Goal: Task Accomplishment & Management: Manage account settings

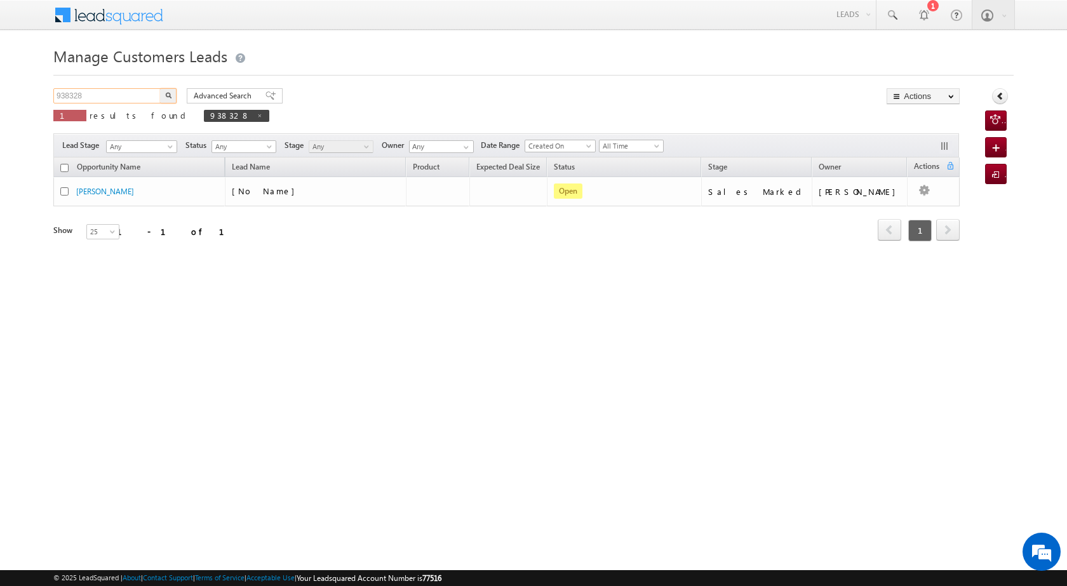
drag, startPoint x: 62, startPoint y: 87, endPoint x: 36, endPoint y: 85, distance: 25.5
click at [36, 85] on body "Menu [PERSON_NAME] [PERSON_NAME] a2@ks erve." at bounding box center [533, 180] width 1067 height 360
paste input "9024"
type input "939024"
click at [164, 93] on button "button" at bounding box center [168, 95] width 17 height 15
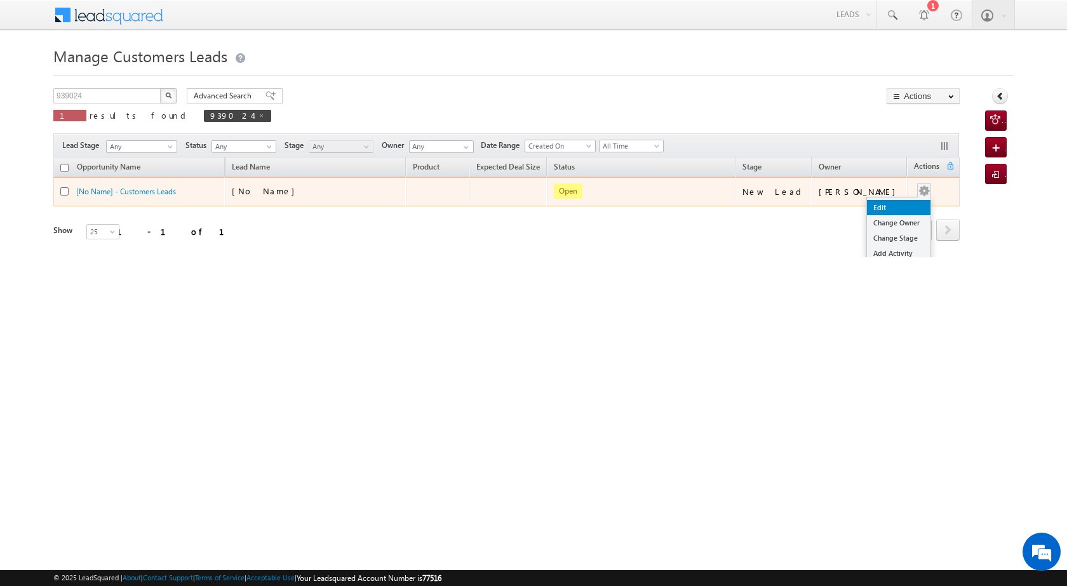
click at [901, 206] on link "Edit" at bounding box center [899, 207] width 64 height 15
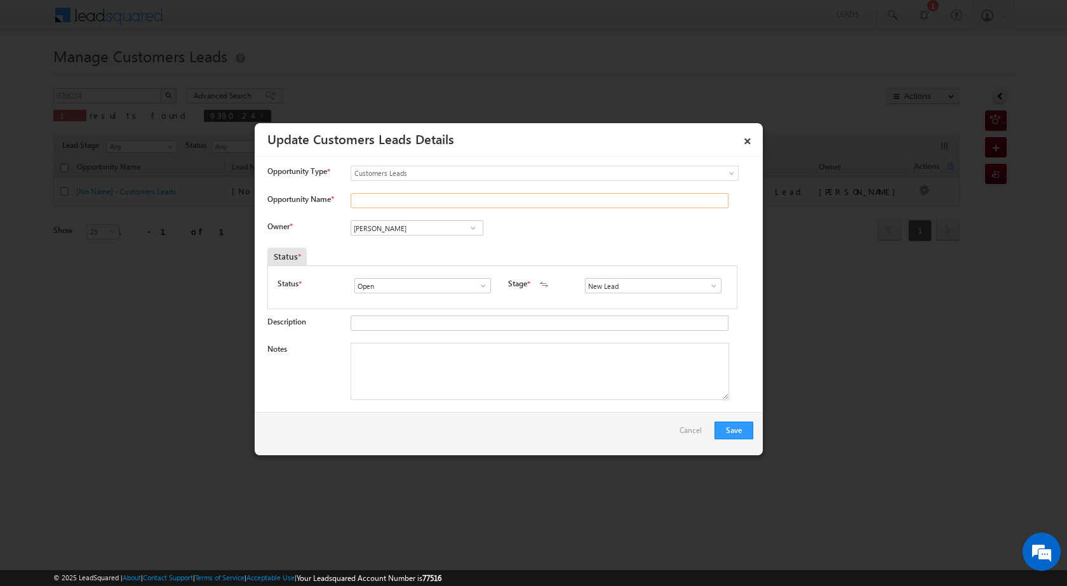
click at [426, 201] on input "Opportunity Name *" at bounding box center [540, 200] width 378 height 15
click at [403, 198] on input "Opportunity Name *" at bounding box center [540, 200] width 378 height 15
click at [375, 288] on input "Open" at bounding box center [422, 285] width 137 height 15
click at [481, 285] on span at bounding box center [483, 286] width 13 height 10
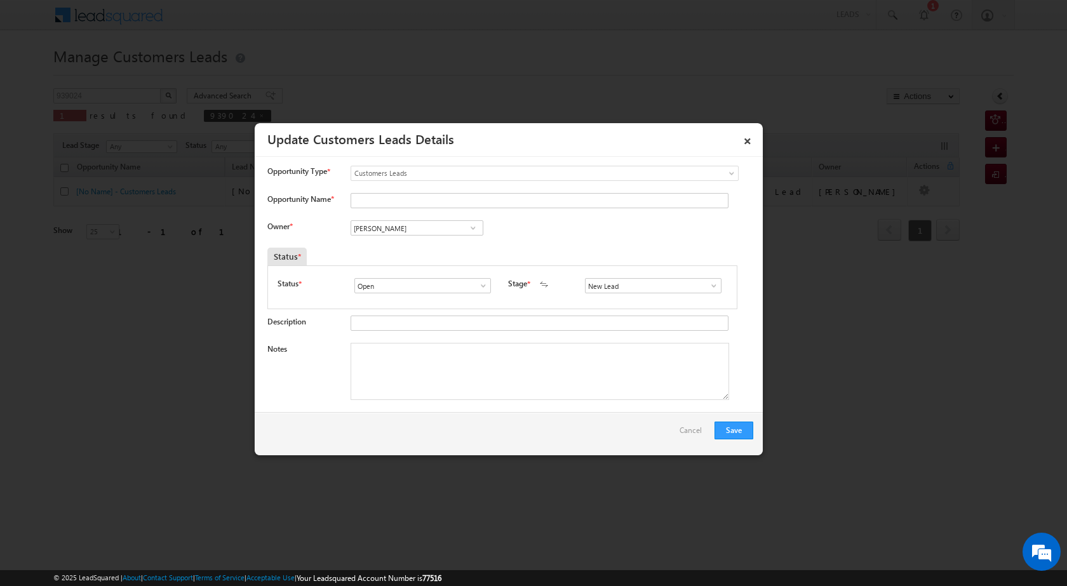
click at [474, 224] on span at bounding box center [473, 228] width 13 height 10
click at [474, 229] on span at bounding box center [473, 228] width 13 height 10
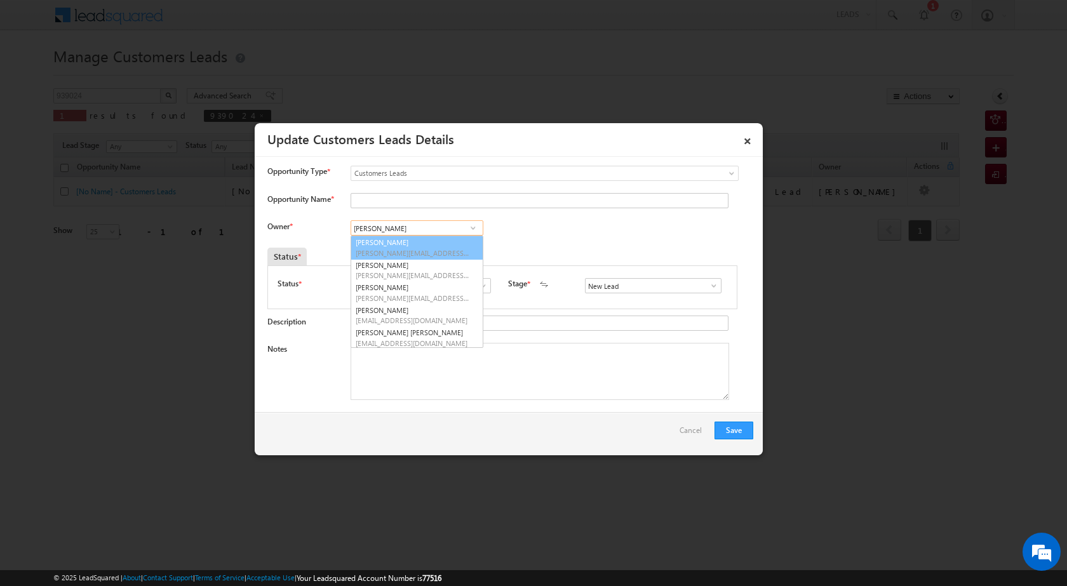
click at [420, 234] on input "[PERSON_NAME]" at bounding box center [417, 227] width 133 height 15
drag, startPoint x: 420, startPoint y: 230, endPoint x: 352, endPoint y: 229, distance: 68.0
click at [352, 229] on input "[PERSON_NAME]" at bounding box center [417, 227] width 133 height 15
paste input "[PERSON_NAME]"
click at [429, 245] on link "[PERSON_NAME] [EMAIL_ADDRESS][DOMAIN_NAME]" at bounding box center [417, 248] width 133 height 24
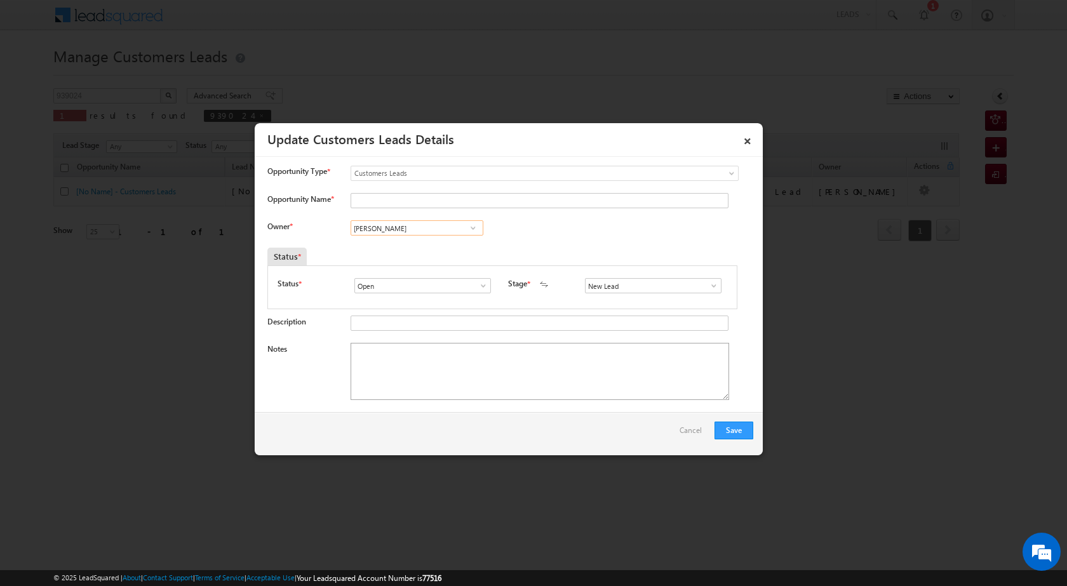
type input "[PERSON_NAME]"
click at [483, 379] on textarea "Notes" at bounding box center [540, 371] width 379 height 57
click at [394, 197] on input "Opportunity Name *" at bounding box center [540, 200] width 378 height 15
paste input "PASHA"
type input "PASHA"
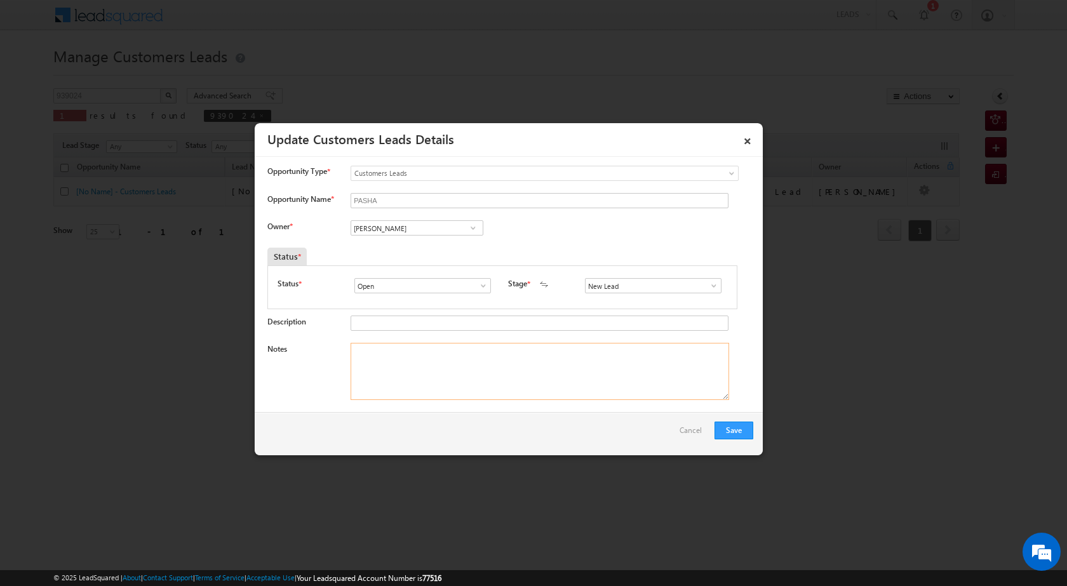
click at [457, 368] on textarea "Notes" at bounding box center [540, 371] width 379 height 57
click at [497, 381] on textarea "Notes" at bounding box center [540, 371] width 379 height 57
click at [441, 369] on textarea "Notes" at bounding box center [540, 371] width 379 height 57
paste textarea "property vailue 35 lac loan amount 20 lac loan amounnt agarbatti shop income 50…"
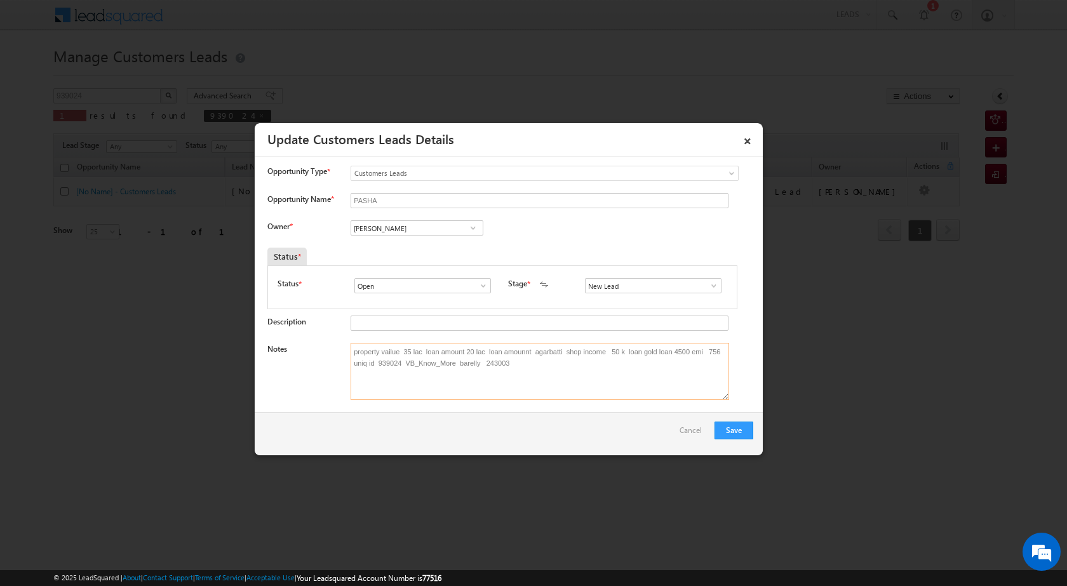
type textarea "property vailue 35 lac loan amount 20 lac loan amounnt agarbatti shop income 50…"
click at [709, 286] on span at bounding box center [714, 286] width 13 height 10
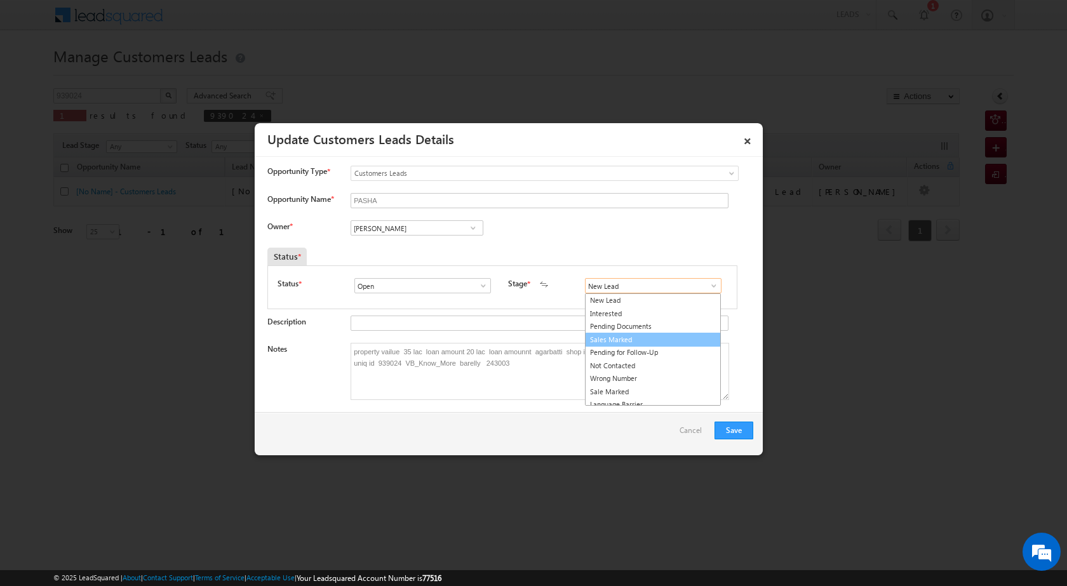
click at [651, 342] on link "Sales Marked" at bounding box center [653, 340] width 136 height 15
type input "Sales Marked"
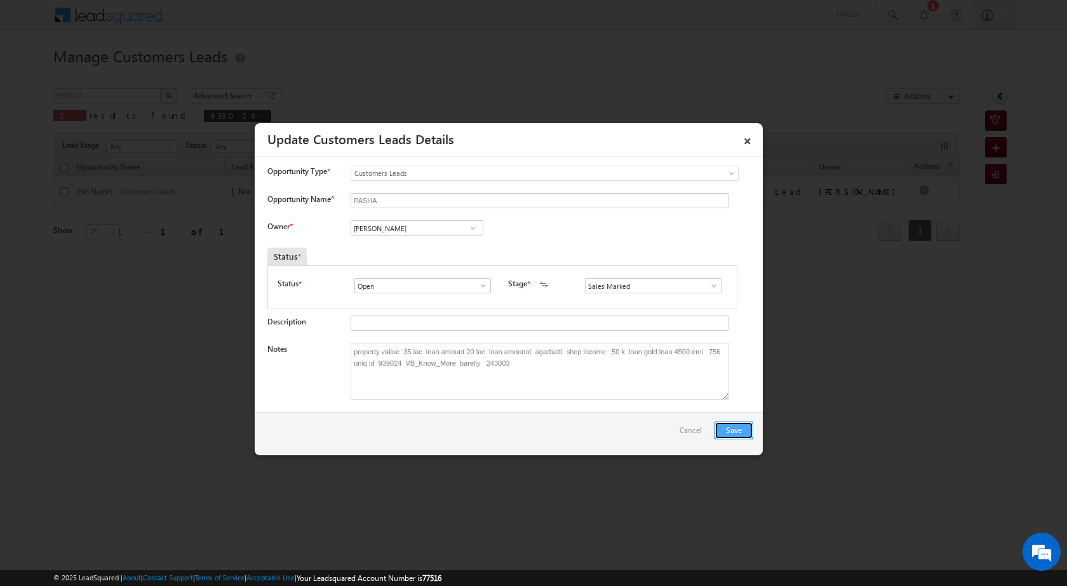
click at [741, 424] on button "Save" at bounding box center [733, 431] width 39 height 18
